Goal: Task Accomplishment & Management: Complete application form

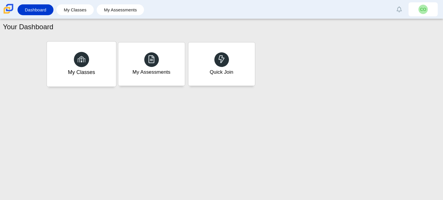
click at [110, 69] on div "My Classes" at bounding box center [81, 63] width 69 height 45
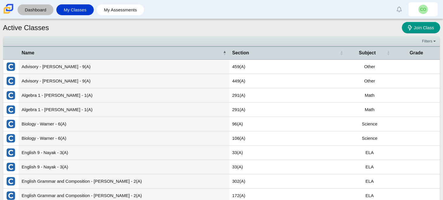
click at [34, 11] on link "Dashboard" at bounding box center [35, 9] width 30 height 11
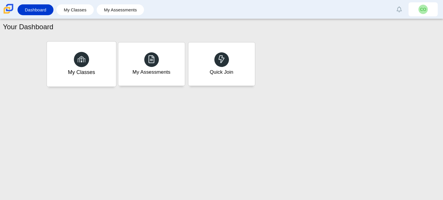
click at [114, 64] on div "My Classes" at bounding box center [81, 63] width 69 height 45
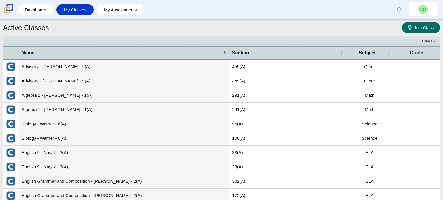
click at [417, 29] on span "Join Class" at bounding box center [423, 27] width 20 height 5
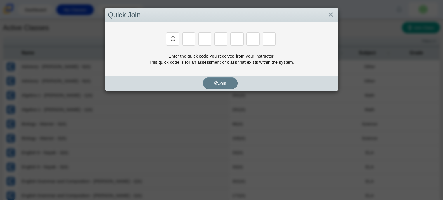
type input "c"
type input "x"
type input "d"
type input "s"
type input "6"
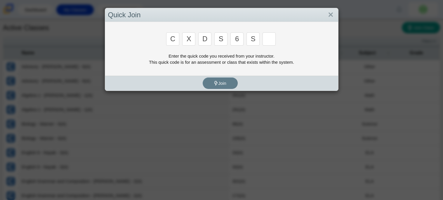
type input "s"
type input "c"
type input "s"
type input "6"
type input "s"
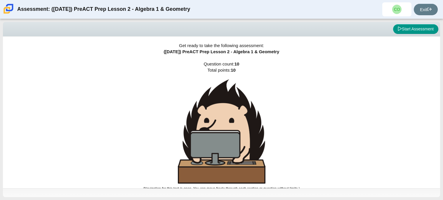
drag, startPoint x: 294, startPoint y: 168, endPoint x: 322, endPoint y: 144, distance: 37.5
click at [322, 144] on div "Get ready to take the following assessment: ([DATE]) PreACT Prep Lesson 2 - Alg…" at bounding box center [221, 111] width 437 height 151
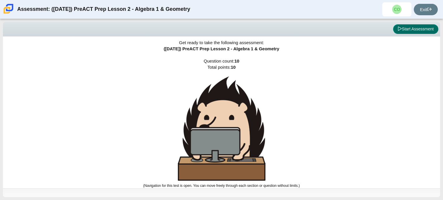
click at [404, 32] on button "Start Assessment" at bounding box center [415, 29] width 45 height 10
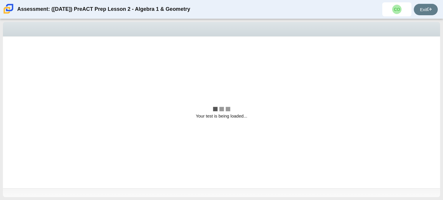
scroll to position [0, 0]
select select "bbf5d072-3e0b-44c4-9a12-6e7c9033f65b"
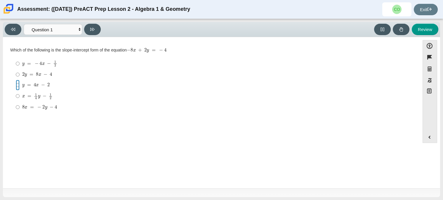
click at [18, 83] on input "y = 4 x − 2 y = 4 x − 2" at bounding box center [18, 85] width 4 height 11
radio input "true"
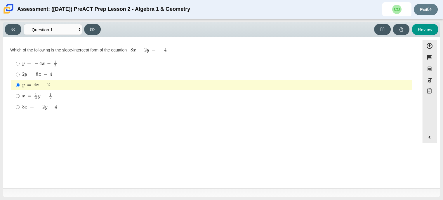
click at [20, 105] on label "8 x = − 2 y − 4 8 x = − 2 y − 4" at bounding box center [212, 107] width 400 height 11
click at [20, 105] on input "8 x = − 2 y − 4 8 x = − 2 y − 4" at bounding box center [18, 107] width 4 height 11
radio input "true"
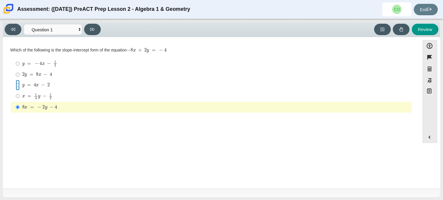
click at [16, 84] on input "y = 4 x − 2 y = 4 x − 2" at bounding box center [18, 85] width 4 height 11
radio input "true"
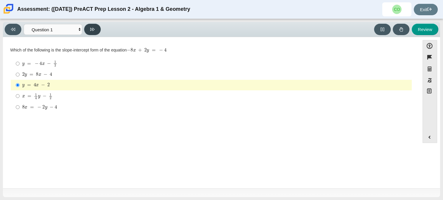
click at [93, 32] on button at bounding box center [92, 29] width 17 height 11
select select "ed62e223-81bd-4cbf-ab48-ab975844bd1f"
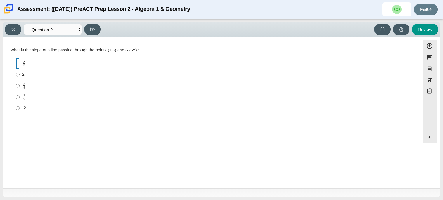
click at [16, 61] on input "8 3 8 thirds" at bounding box center [18, 63] width 4 height 11
radio input "true"
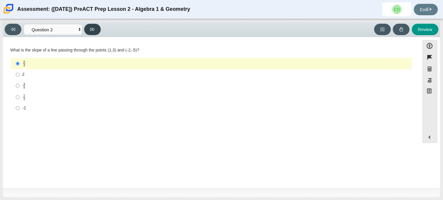
click at [98, 33] on button at bounding box center [92, 29] width 17 height 11
select select "97f4f5fa-a52e-4fed-af51-565bfcdf47cb"
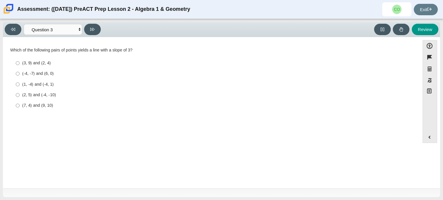
click at [116, 54] on div "Which of the following pairs of points yields a line with a slope of 3? Respons…" at bounding box center [211, 79] width 402 height 64
click at [38, 105] on div "(7, 4) and (9, 10)" at bounding box center [215, 105] width 387 height 6
click at [20, 105] on input "(7, 4) and (9, 10) (7, 4) and (9, 10)" at bounding box center [18, 105] width 4 height 11
radio input "true"
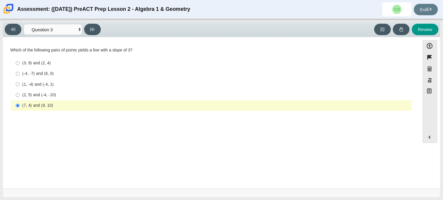
click at [30, 66] on div "(3, 9) and (2, 4)" at bounding box center [215, 63] width 387 height 6
click at [20, 66] on input "(3, 9) and (2, 4) (3, 9) and (2, 4)" at bounding box center [18, 63] width 4 height 11
radio input "true"
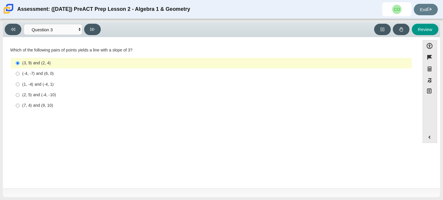
click at [44, 104] on div "(7, 4) and (9, 10)" at bounding box center [215, 105] width 387 height 6
click at [20, 104] on input "(7, 4) and (9, 10) (7, 4) and (9, 10)" at bounding box center [18, 105] width 4 height 11
radio input "true"
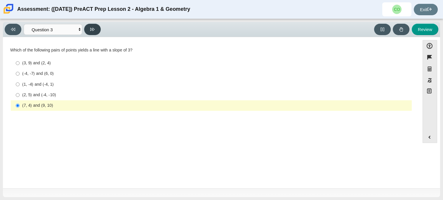
click at [88, 25] on button at bounding box center [92, 29] width 17 height 11
select select "89427bb7-e313-4f00-988f-8b8255897029"
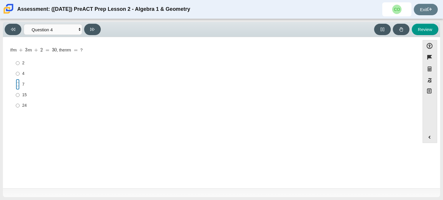
click at [16, 85] on input "7 7" at bounding box center [18, 84] width 4 height 11
radio input "true"
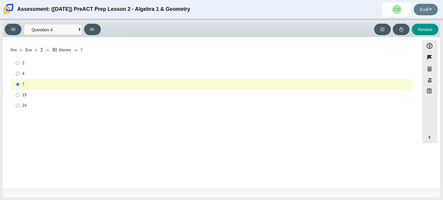
click at [95, 22] on div "Viewing Question 4 of 10 in Pacing Mode Questions Question 1 Question 2 Questio…" at bounding box center [221, 22] width 437 height 0
click at [94, 25] on button at bounding box center [92, 29] width 17 height 11
select select "489dcffd-4e6a-49cf-a9d6-ad1d4a911a4e"
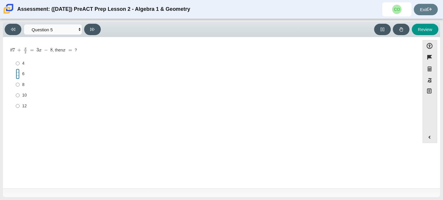
click at [19, 75] on input "6 6" at bounding box center [18, 74] width 4 height 11
radio input "true"
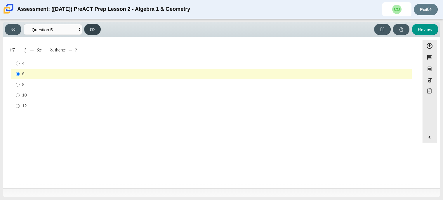
click at [96, 27] on button at bounding box center [92, 29] width 17 height 11
select select "210571de-36a6-4d8e-a361-ceff8ef801dc"
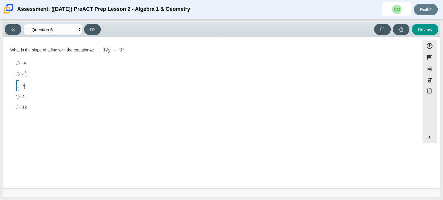
click at [17, 85] on input "1 3 1 third" at bounding box center [18, 85] width 4 height 11
radio input "true"
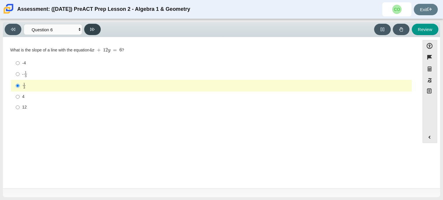
click at [90, 31] on button at bounding box center [92, 29] width 17 height 11
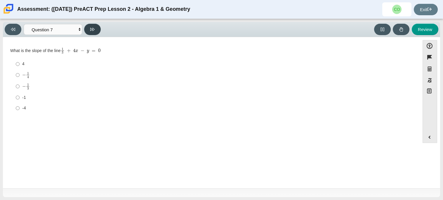
click at [95, 31] on button at bounding box center [92, 29] width 17 height 11
select select "ce81fe10-bf29-4b5e-8bd7-4f47f2fed4d8"
click at [20, 109] on label "21 21" at bounding box center [212, 107] width 400 height 11
click at [20, 109] on input "21 21" at bounding box center [18, 107] width 4 height 11
radio input "true"
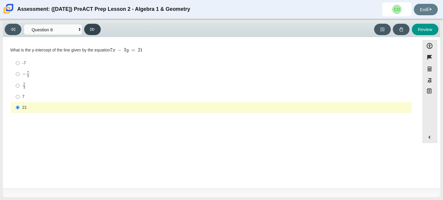
click at [98, 31] on button at bounding box center [92, 29] width 17 height 11
select select "14773eaf-2ca1-47ae-afe7-a624a56f34b3"
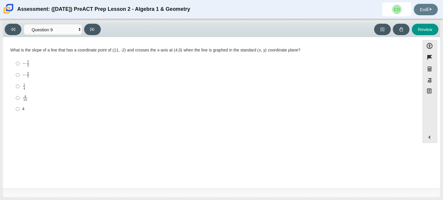
click at [20, 75] on label "− 2 7 negative 2 sevenths" at bounding box center [212, 74] width 400 height 11
click at [20, 75] on input "− 2 7 negative 2 sevenths" at bounding box center [18, 74] width 4 height 11
radio input "true"
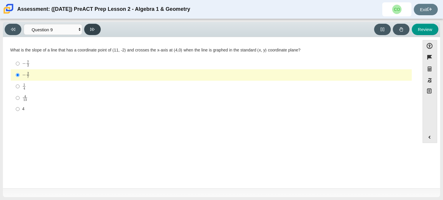
click at [89, 33] on button at bounding box center [92, 29] width 17 height 11
select select "96b71634-eacb-4f7e-8aef-411727d9bcba"
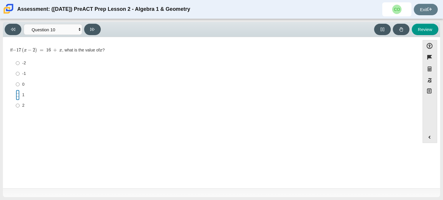
click at [17, 95] on input "1 1" at bounding box center [18, 95] width 4 height 11
radio input "true"
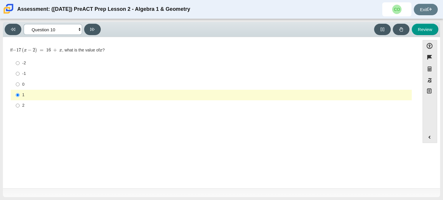
click at [34, 31] on select "Questions Question 1 Question 2 Question 3 Question 4 Question 5 Question 6 Que…" at bounding box center [53, 29] width 58 height 11
click at [18, 32] on button at bounding box center [13, 29] width 17 height 11
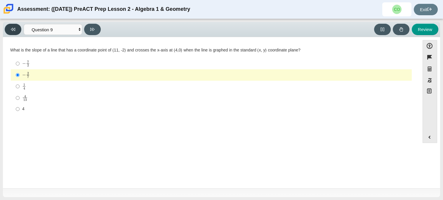
click at [18, 32] on button at bounding box center [13, 29] width 17 height 11
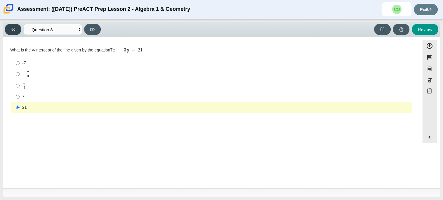
click at [18, 32] on button at bounding box center [13, 29] width 17 height 11
select select "ec95ace6-bebc-42b8-9428-40567494d4da"
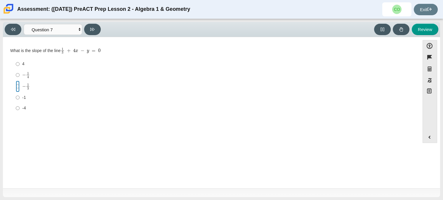
click at [18, 90] on input "− 1 3 negative 1 third" at bounding box center [18, 86] width 4 height 11
radio input "true"
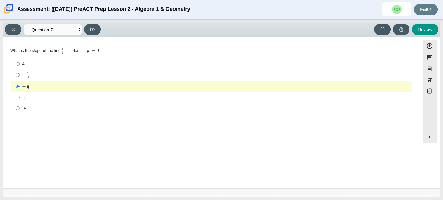
click at [21, 25] on div "Viewing Question 7 of 10 in Pacing Mode Questions Question 1 Question 2 Questio…" at bounding box center [54, 29] width 98 height 11
click at [19, 26] on button at bounding box center [13, 29] width 17 height 11
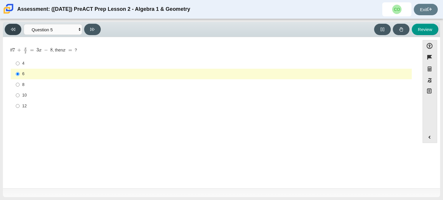
click at [19, 26] on button at bounding box center [13, 29] width 17 height 11
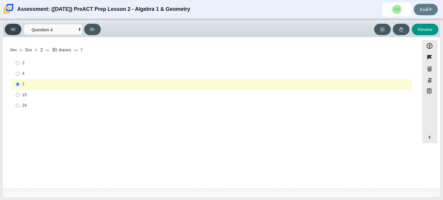
click at [19, 26] on button at bounding box center [13, 29] width 17 height 11
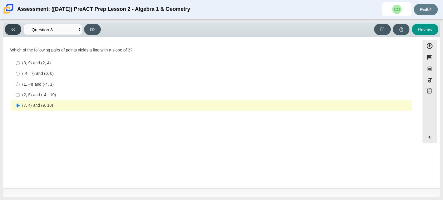
click at [19, 26] on button at bounding box center [13, 29] width 17 height 11
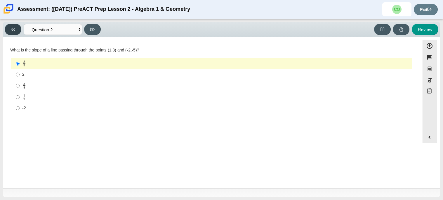
click at [19, 26] on button at bounding box center [13, 29] width 17 height 11
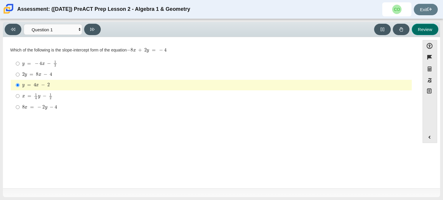
click at [426, 28] on button "Review" at bounding box center [424, 29] width 27 height 11
select select "review"
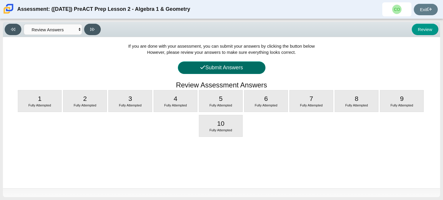
click at [240, 70] on button "Submit Answers" at bounding box center [222, 67] width 88 height 13
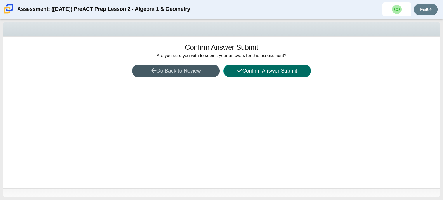
click at [245, 70] on button "Confirm Answer Submit" at bounding box center [267, 70] width 88 height 13
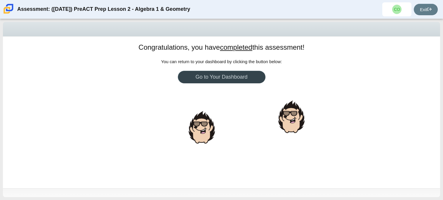
click at [243, 75] on link "Go to Your Dashboard" at bounding box center [222, 77] width 88 height 13
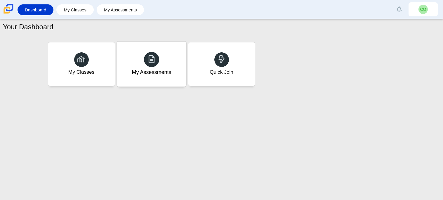
click at [177, 64] on div "My Assessments" at bounding box center [151, 63] width 69 height 45
